Goal: Information Seeking & Learning: Learn about a topic

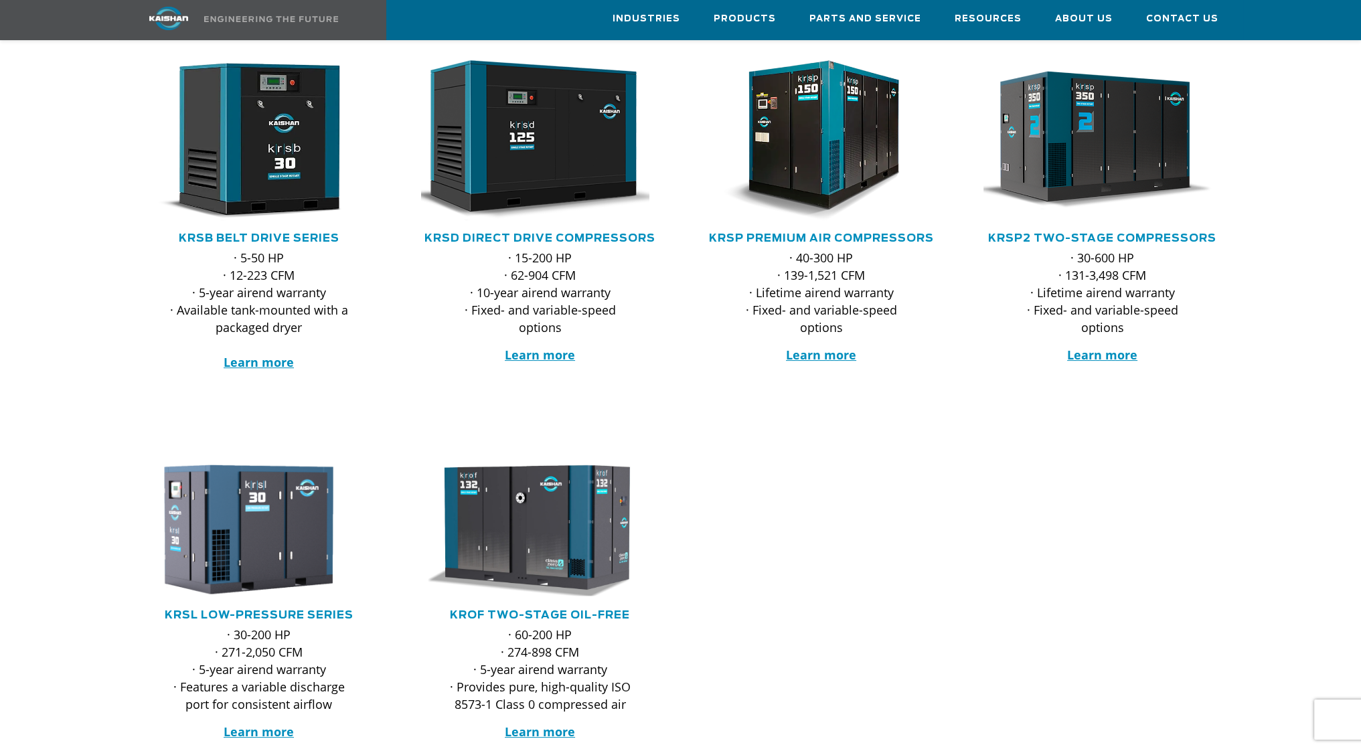
scroll to position [201, 0]
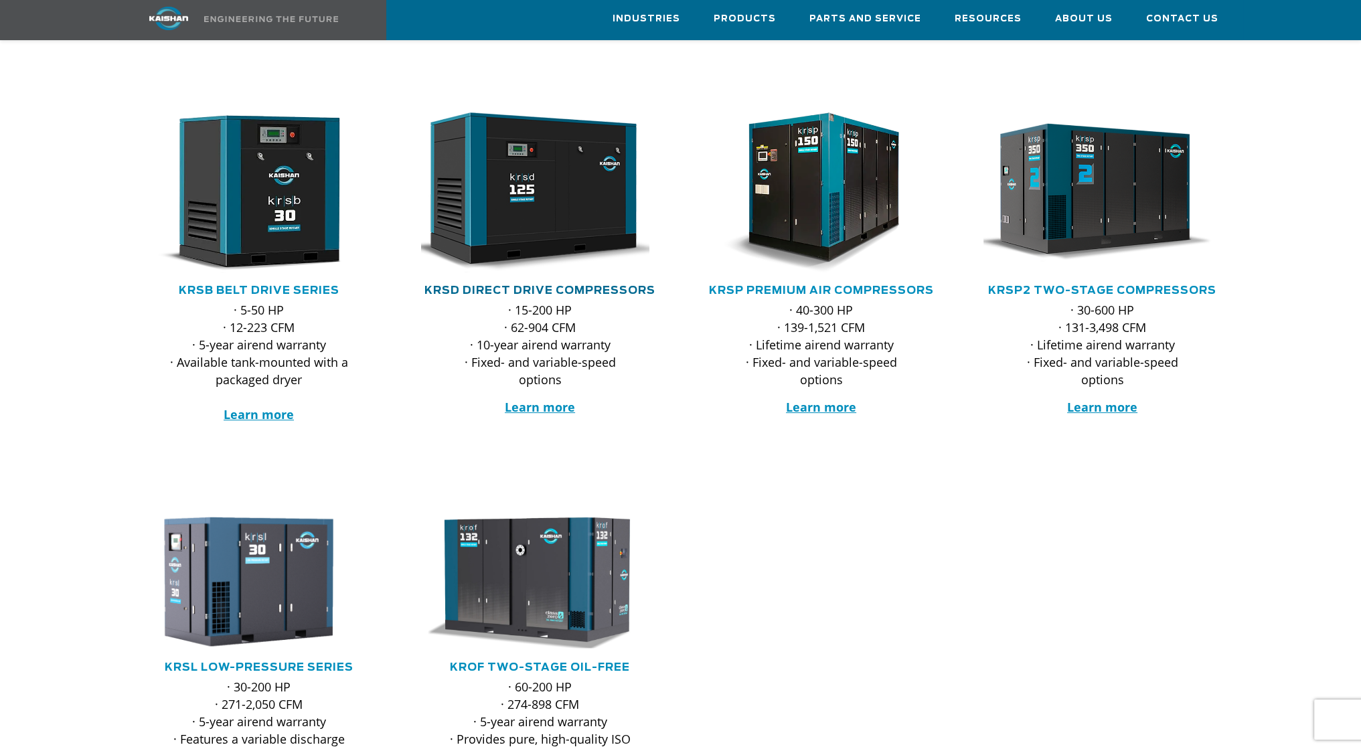
click at [548, 285] on link "KRSD Direct Drive Compressors" at bounding box center [539, 290] width 231 height 11
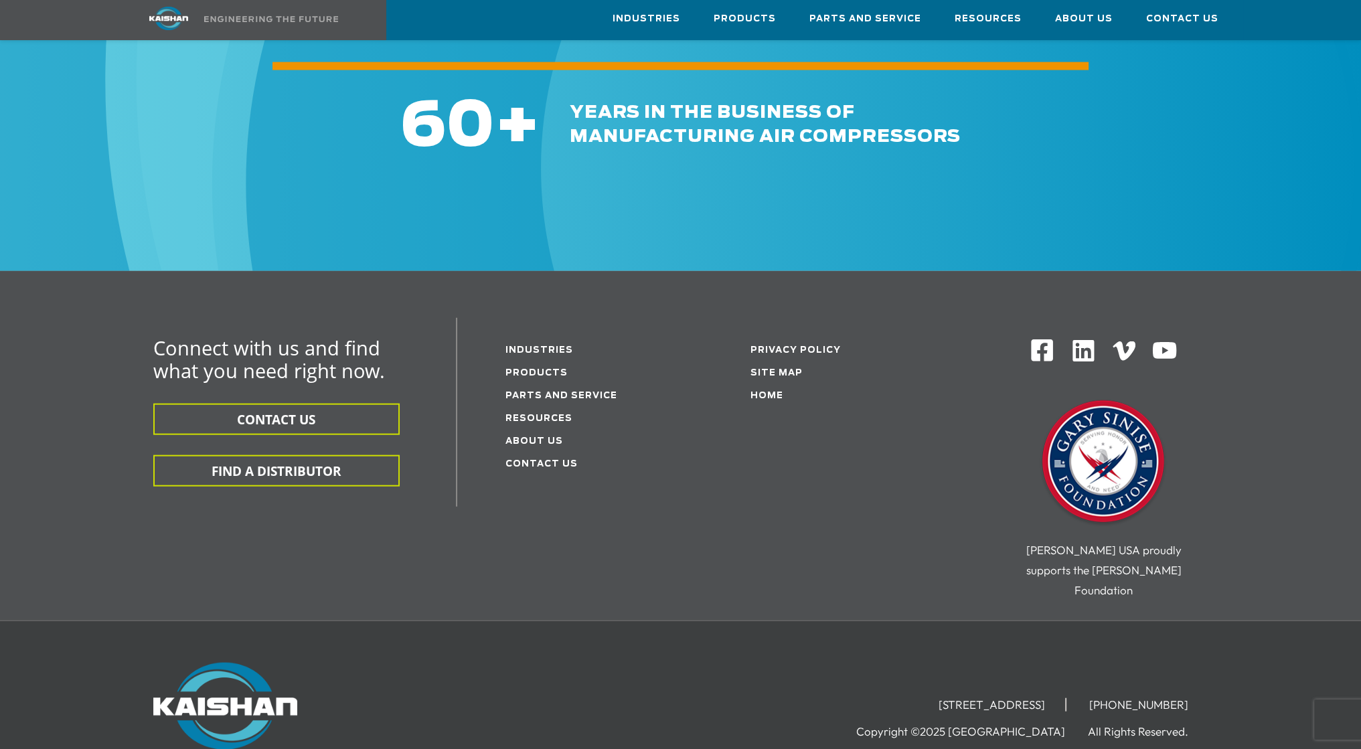
scroll to position [4152, 0]
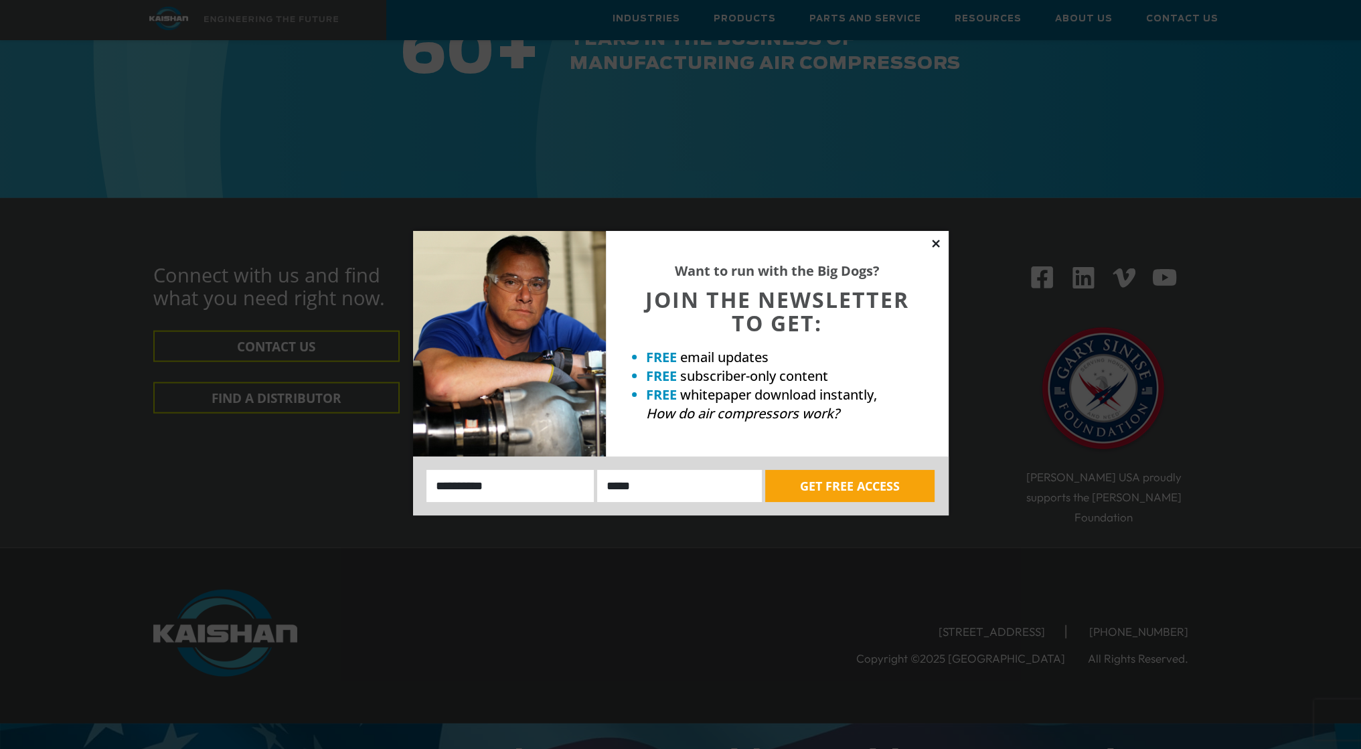
click at [937, 244] on icon at bounding box center [935, 243] width 7 height 7
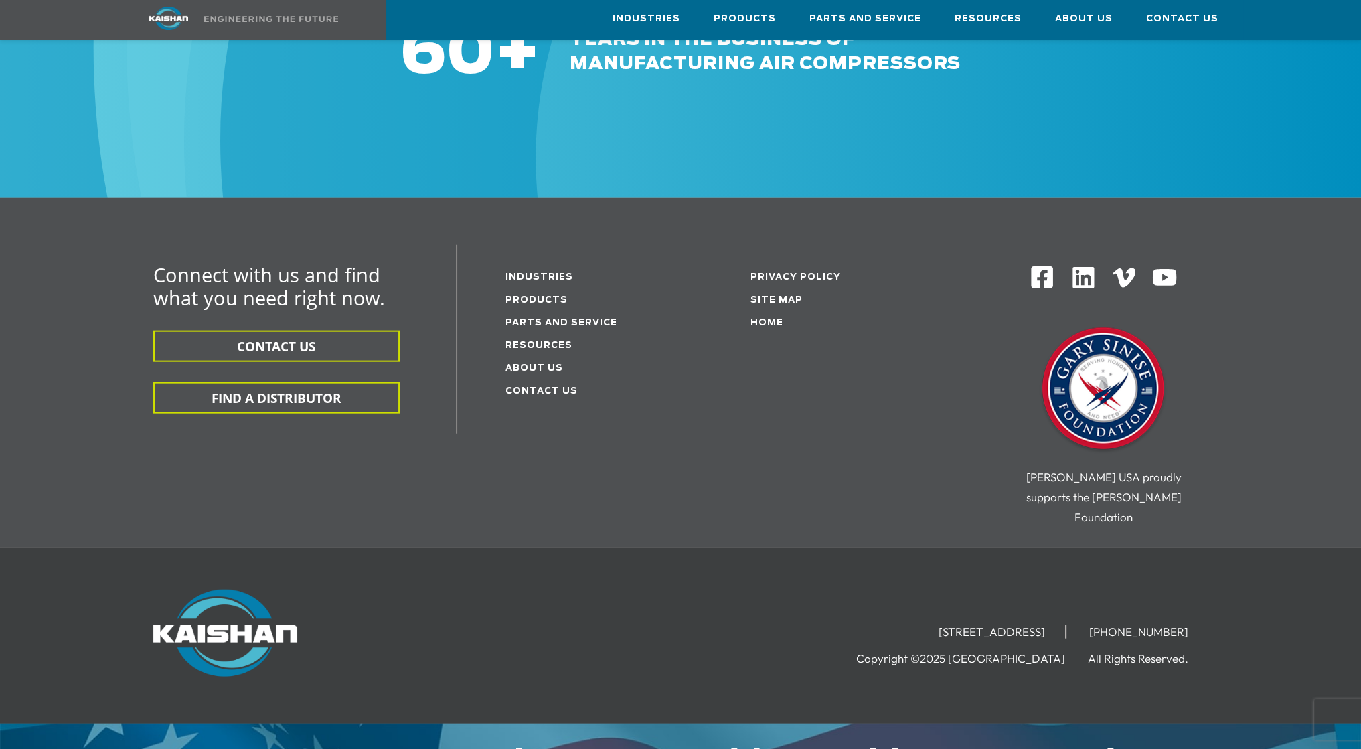
scroll to position [4085, 0]
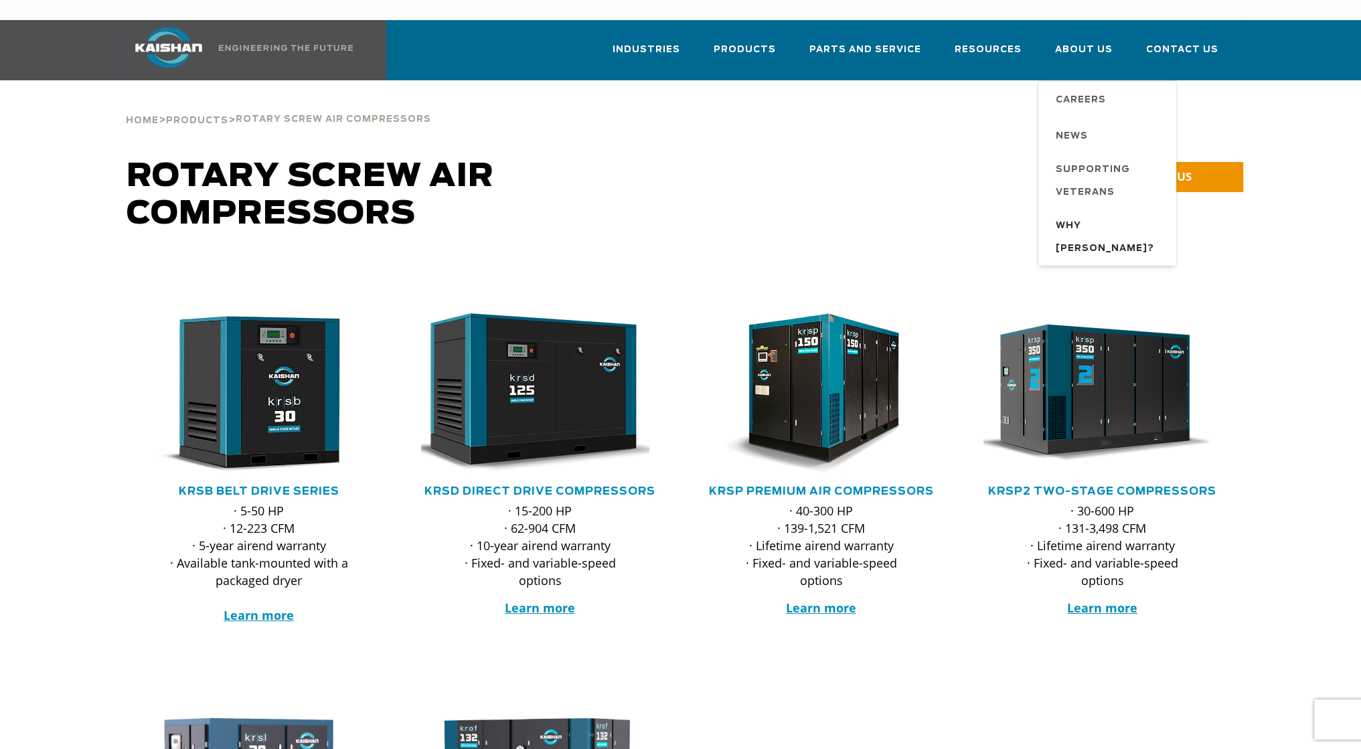
click at [1087, 215] on span "Why [PERSON_NAME]?" at bounding box center [1109, 238] width 107 height 46
